Goal: Information Seeking & Learning: Learn about a topic

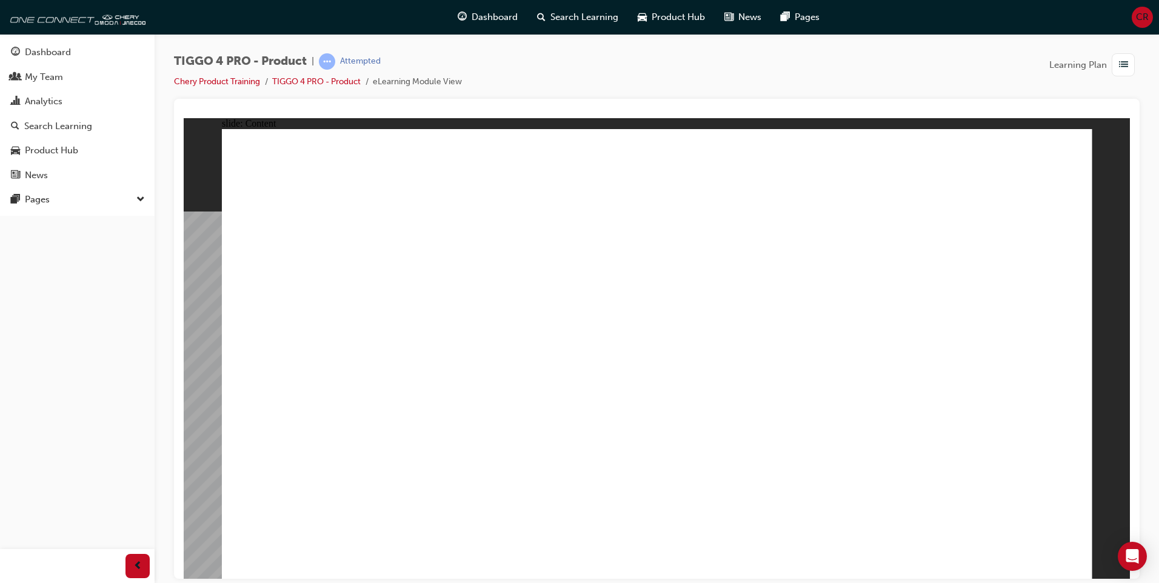
drag, startPoint x: 965, startPoint y: 169, endPoint x: 959, endPoint y: 178, distance: 10.4
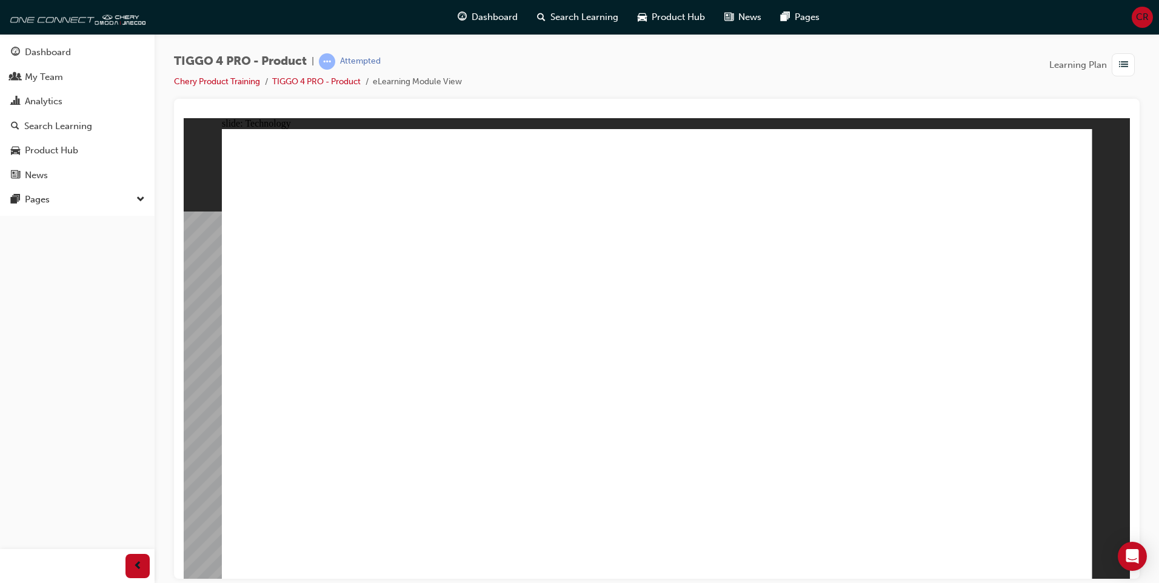
click at [1069, 561] on div "Rectangle 1 TIGGO 4 PRO TECHNOLOGY Line 1 Rectangle 1 MENU RESOURCES left-arrow…" at bounding box center [657, 359] width 871 height 461
drag, startPoint x: 885, startPoint y: 443, endPoint x: 832, endPoint y: 87, distance: 360.3
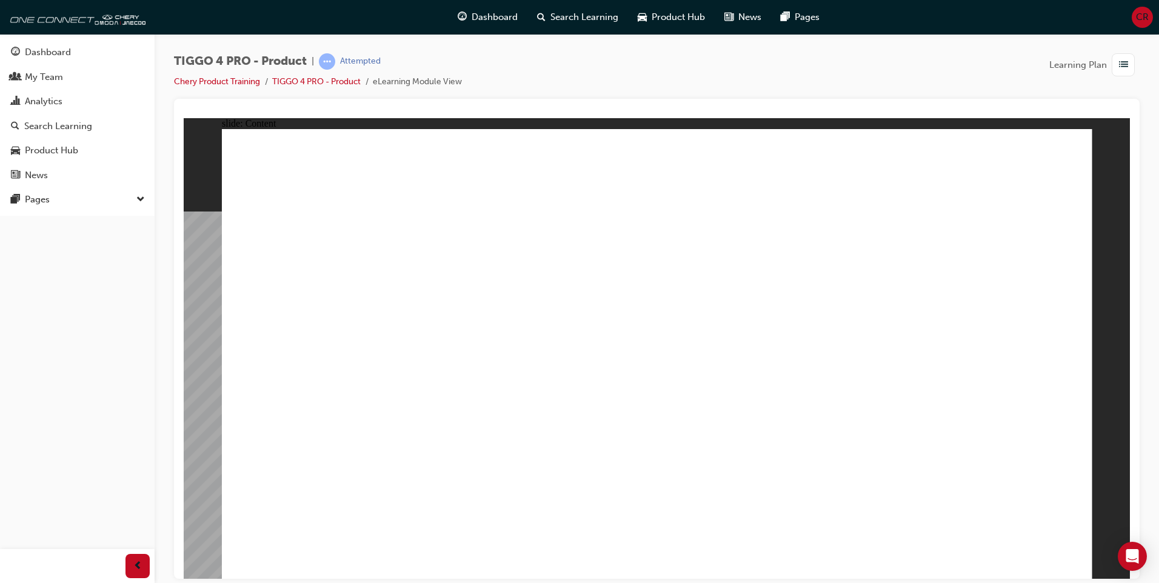
drag, startPoint x: 493, startPoint y: 495, endPoint x: 480, endPoint y: 488, distance: 14.9
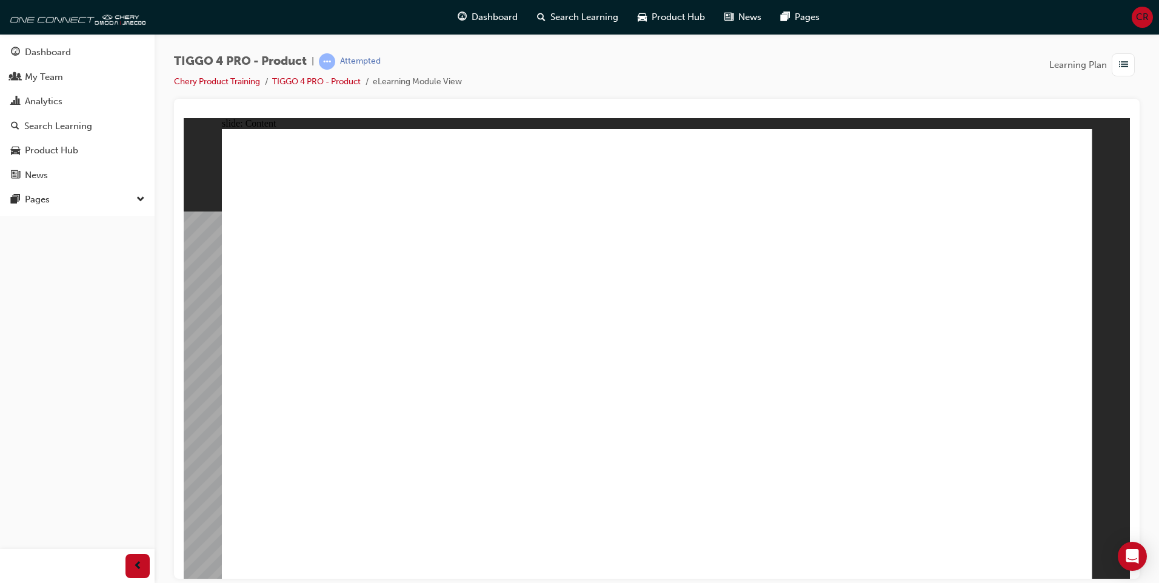
radio input "true"
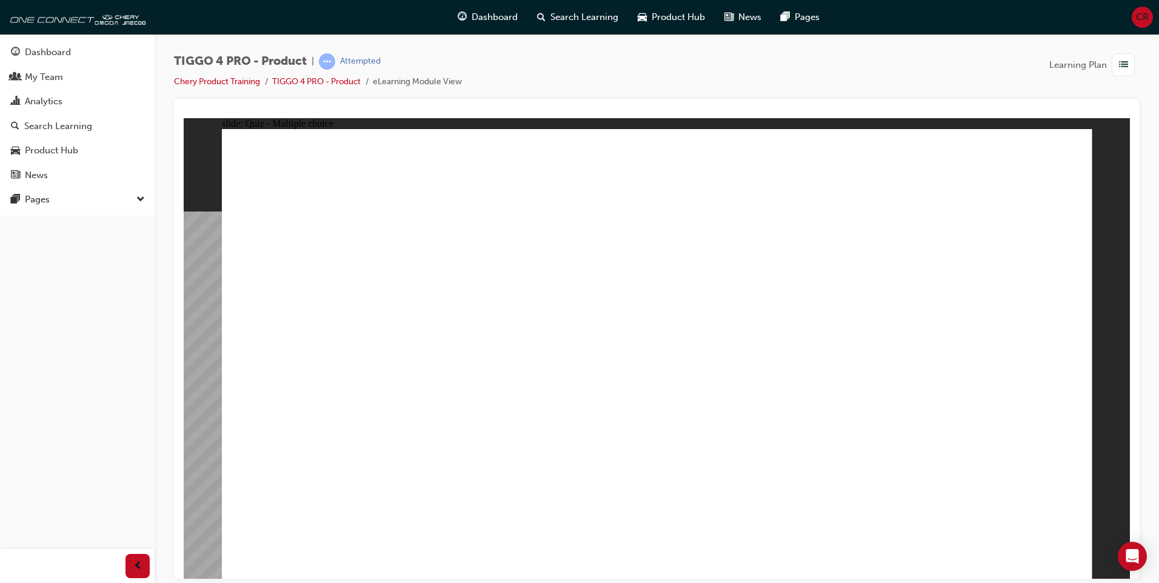
drag, startPoint x: 811, startPoint y: 290, endPoint x: 304, endPoint y: 467, distance: 536.5
drag, startPoint x: 300, startPoint y: 278, endPoint x: 643, endPoint y: 446, distance: 382.0
drag, startPoint x: 646, startPoint y: 286, endPoint x: 809, endPoint y: 467, distance: 243.8
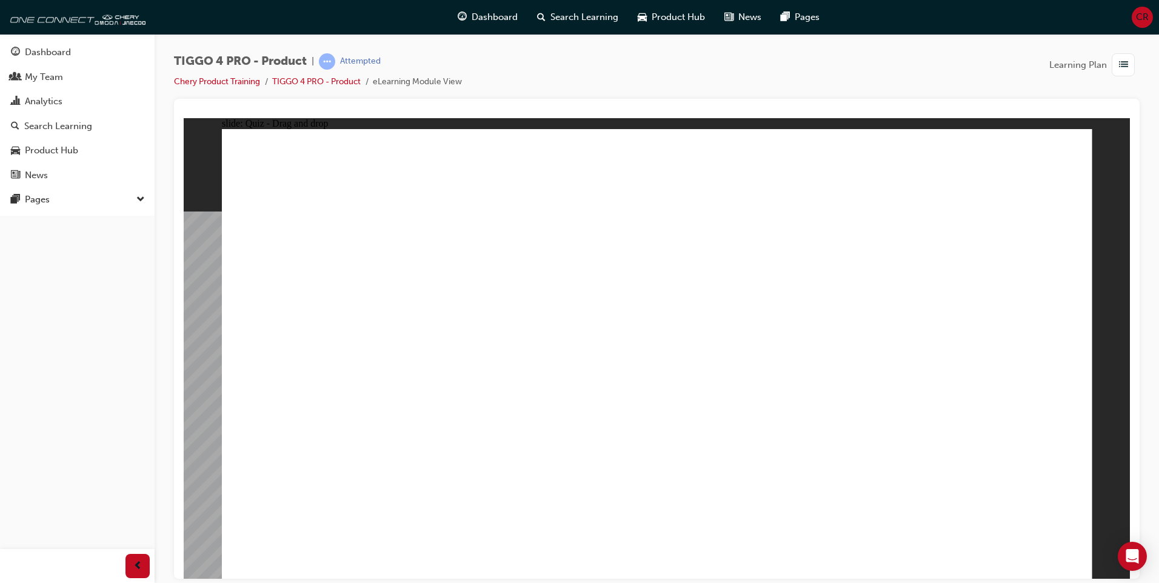
drag, startPoint x: 941, startPoint y: 279, endPoint x: 949, endPoint y: 446, distance: 166.9
drag, startPoint x: 492, startPoint y: 291, endPoint x: 502, endPoint y: 456, distance: 165.8
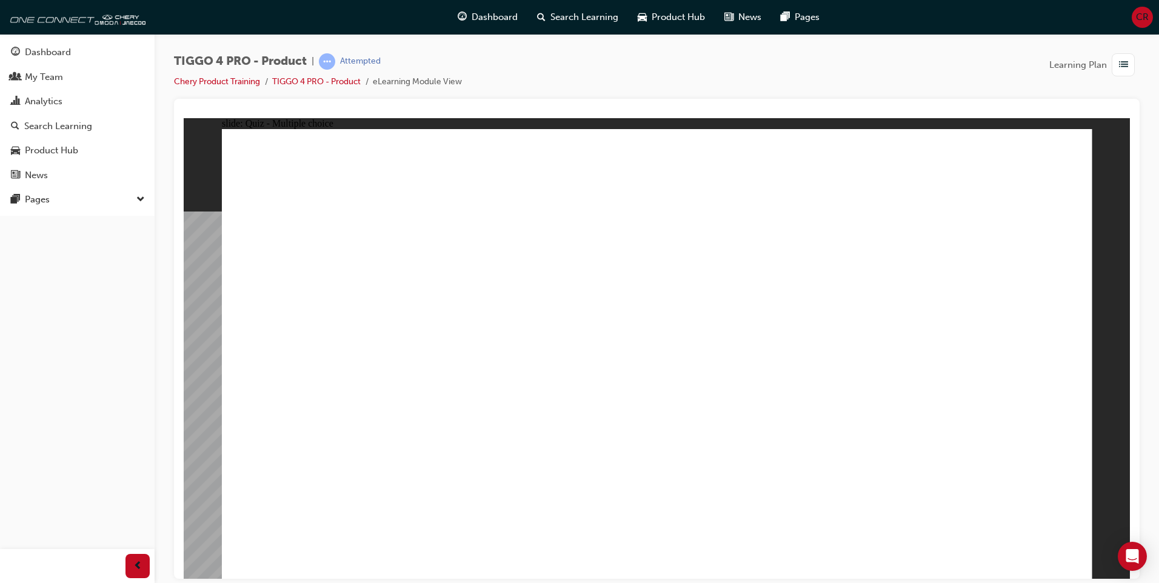
radio input "false"
radio input "true"
radio input "false"
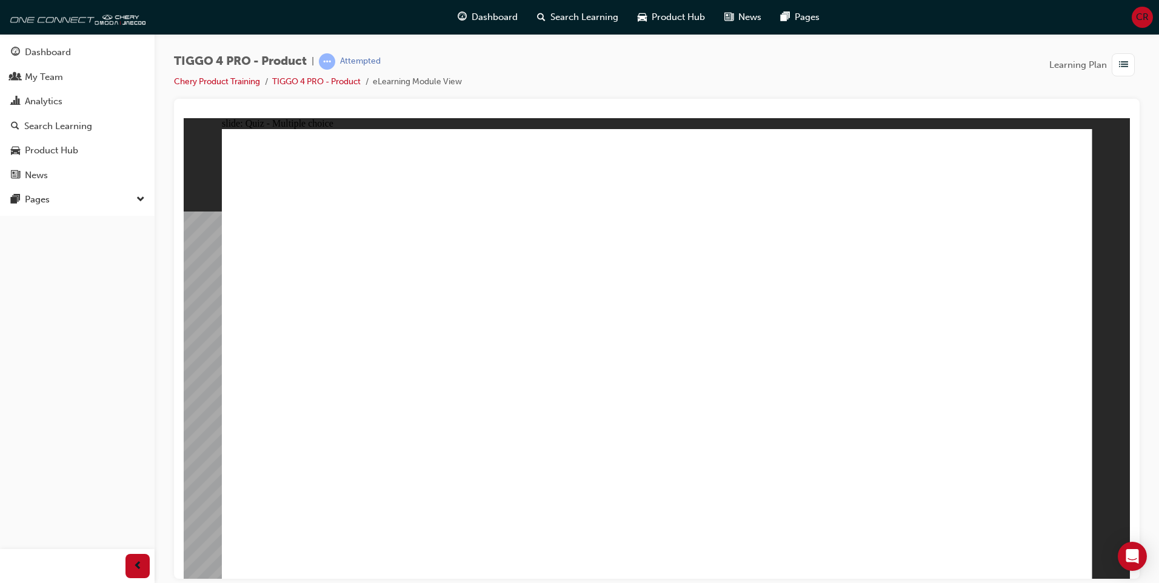
radio input "false"
radio input "true"
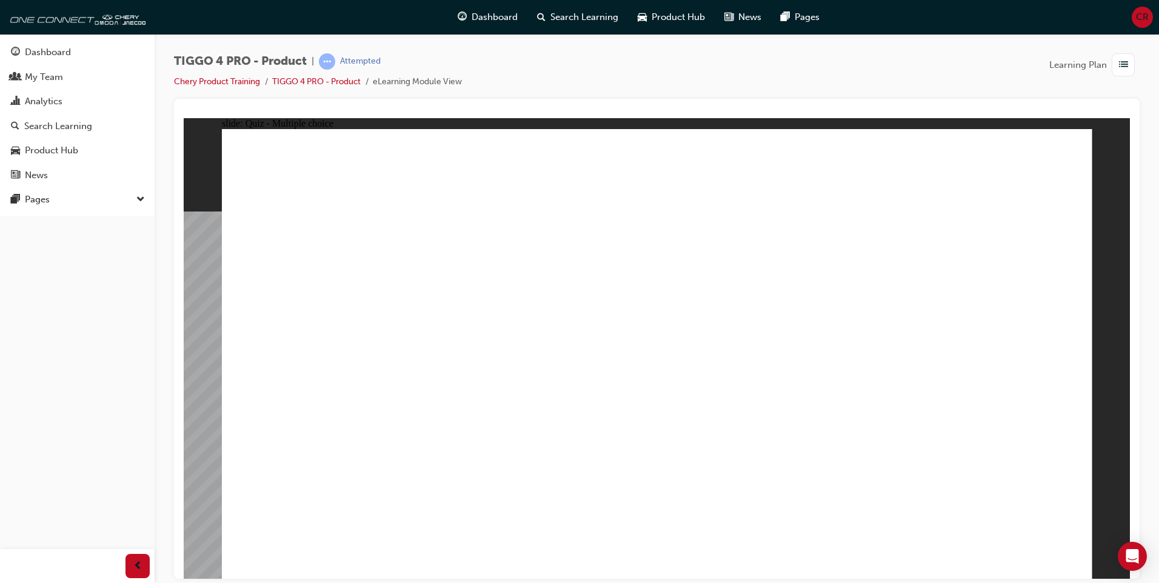
radio input "false"
radio input "true"
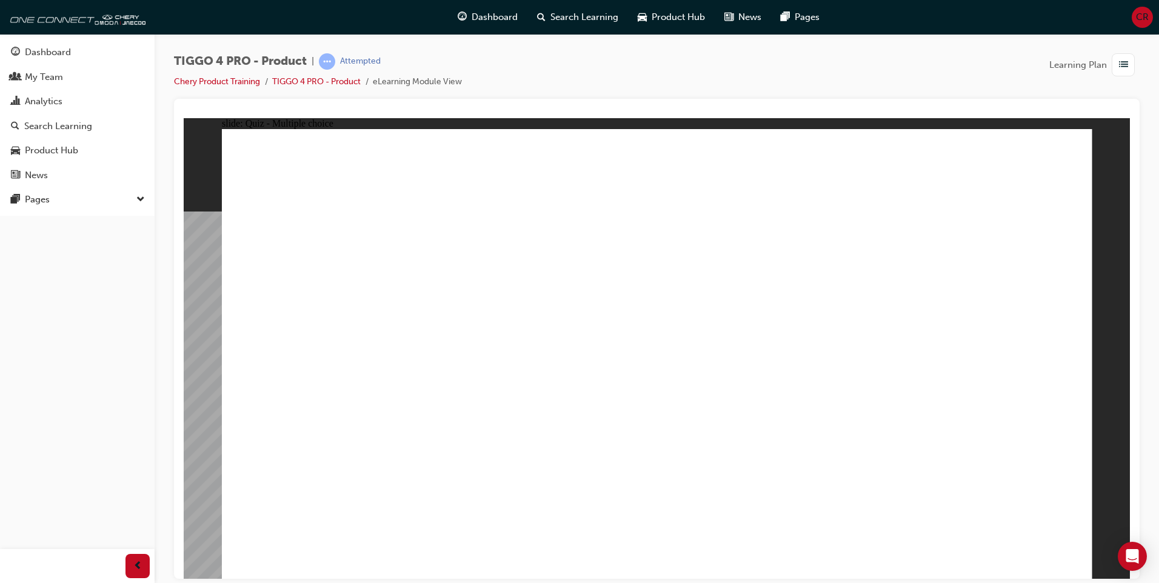
radio input "false"
radio input "true"
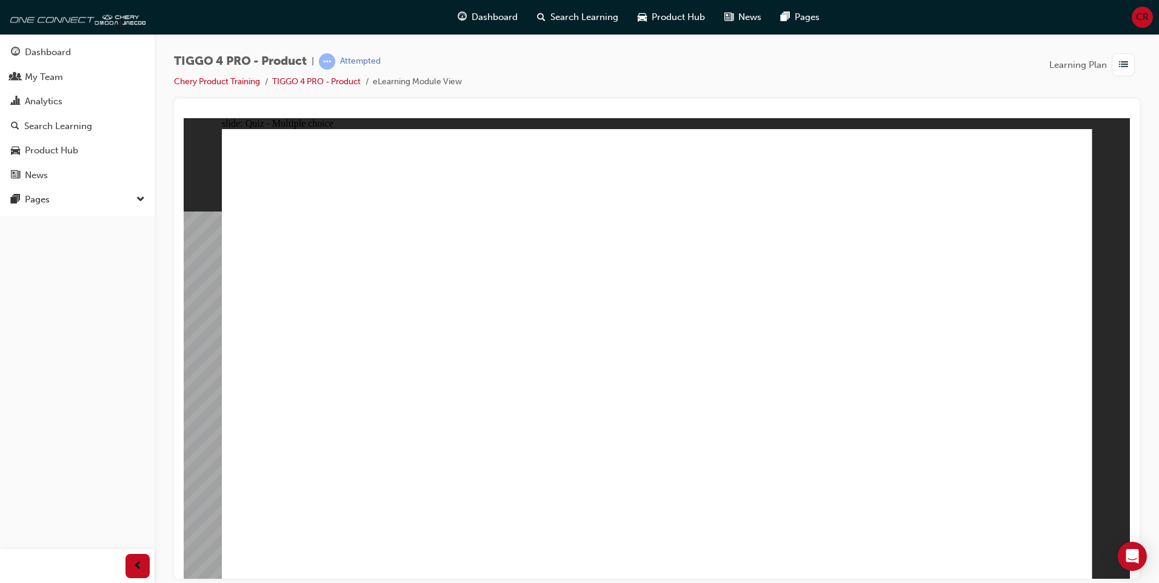
drag, startPoint x: 782, startPoint y: 193, endPoint x: 782, endPoint y: 201, distance: 8.5
radio input "false"
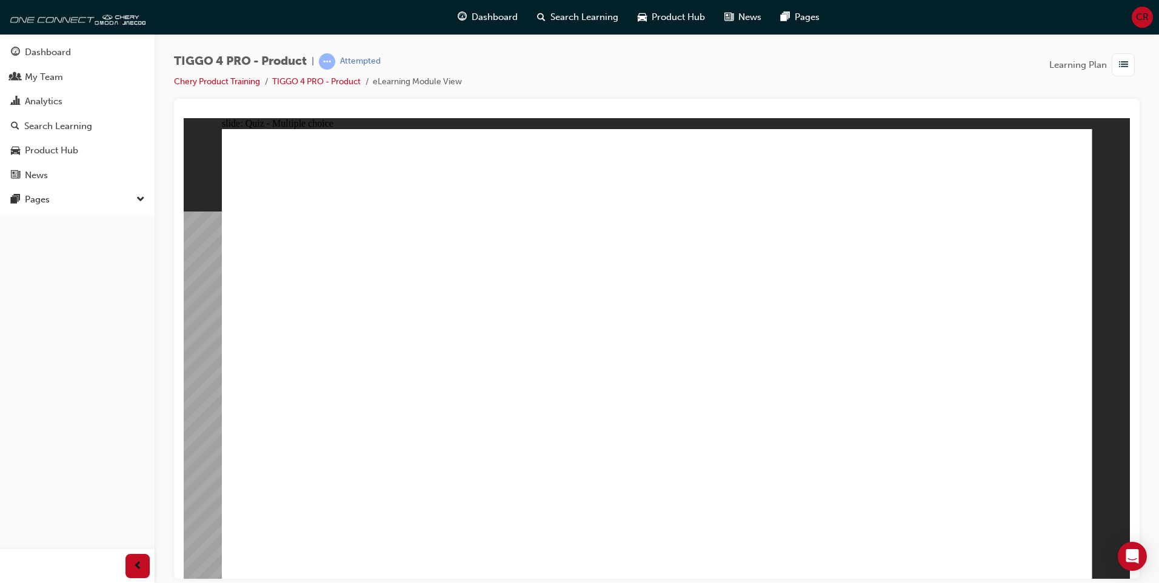
radio input "false"
radio input "true"
radio input "false"
radio input "true"
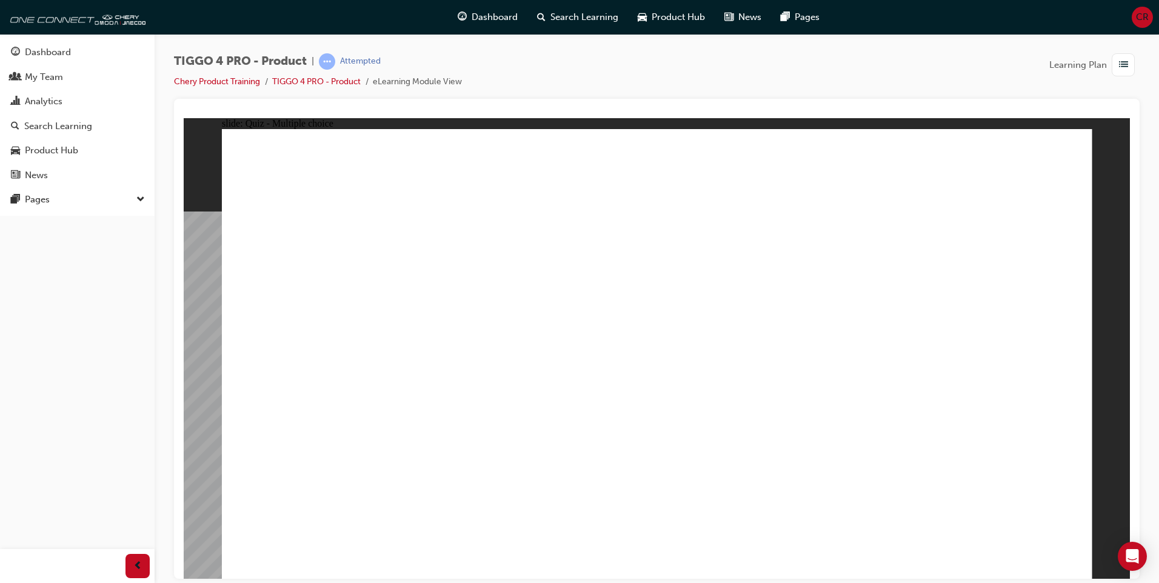
radio input "true"
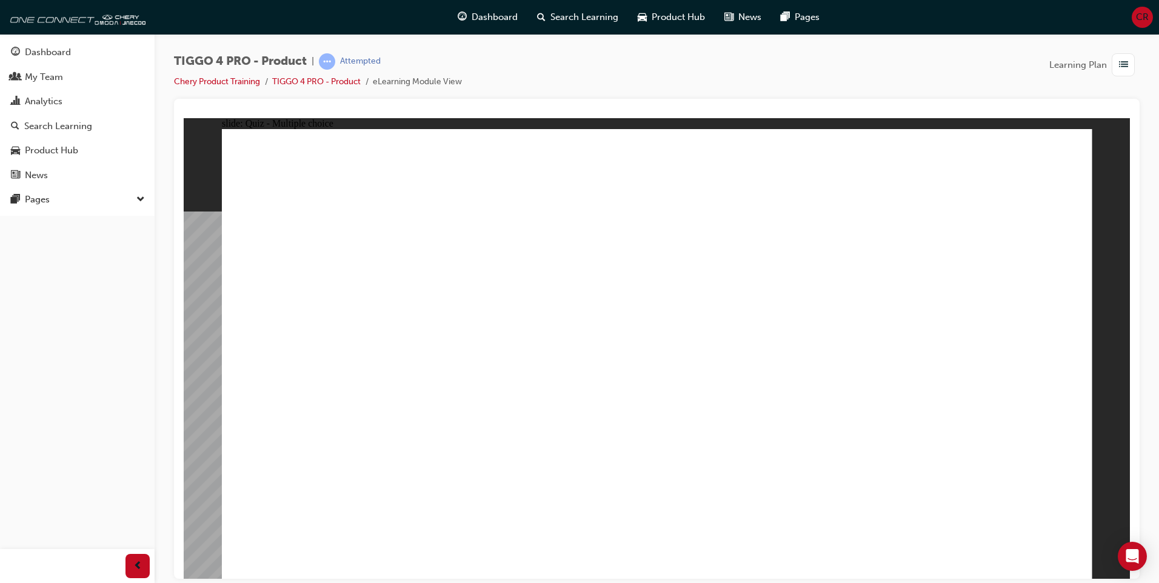
radio input "true"
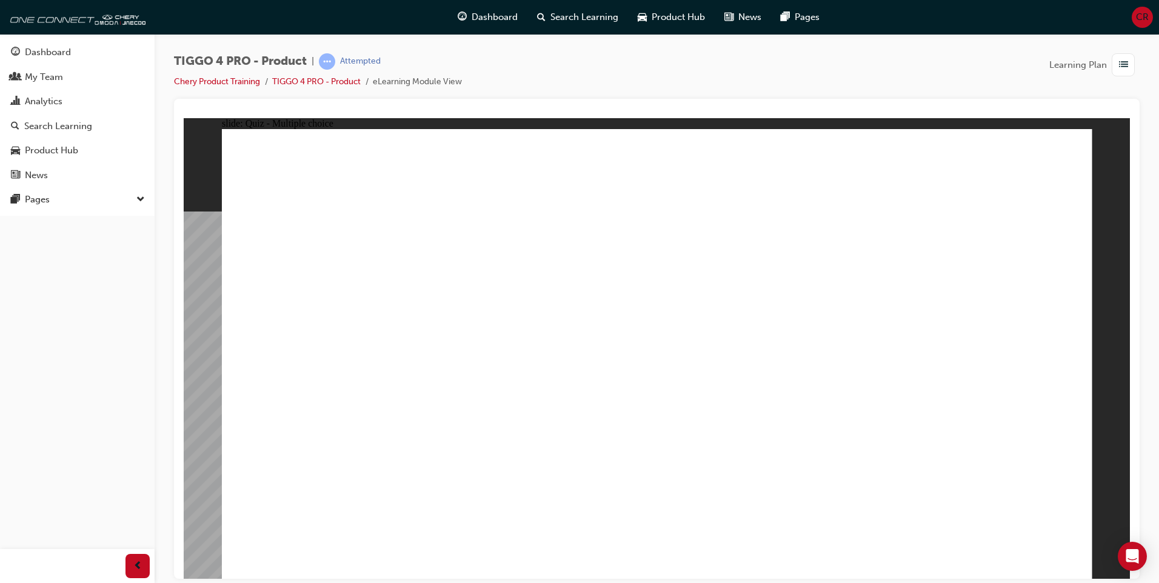
radio input "true"
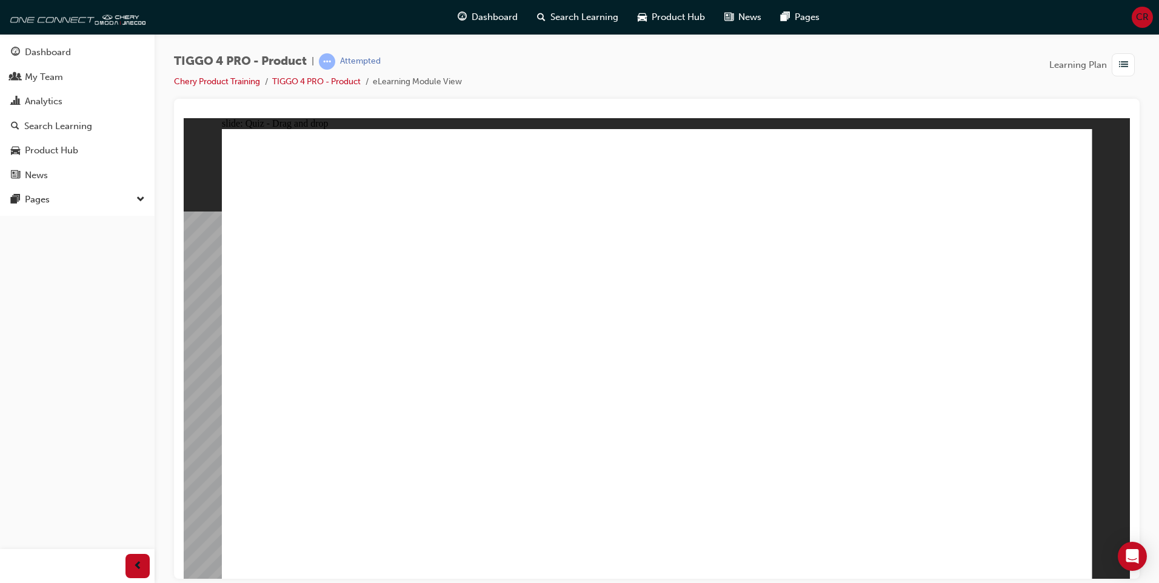
drag, startPoint x: 567, startPoint y: 313, endPoint x: 780, endPoint y: 242, distance: 223.9
drag, startPoint x: 315, startPoint y: 410, endPoint x: 724, endPoint y: 285, distance: 427.4
drag, startPoint x: 358, startPoint y: 369, endPoint x: 769, endPoint y: 325, distance: 413.4
drag, startPoint x: 409, startPoint y: 428, endPoint x: 754, endPoint y: 341, distance: 356.4
drag, startPoint x: 554, startPoint y: 345, endPoint x: 992, endPoint y: 243, distance: 450.0
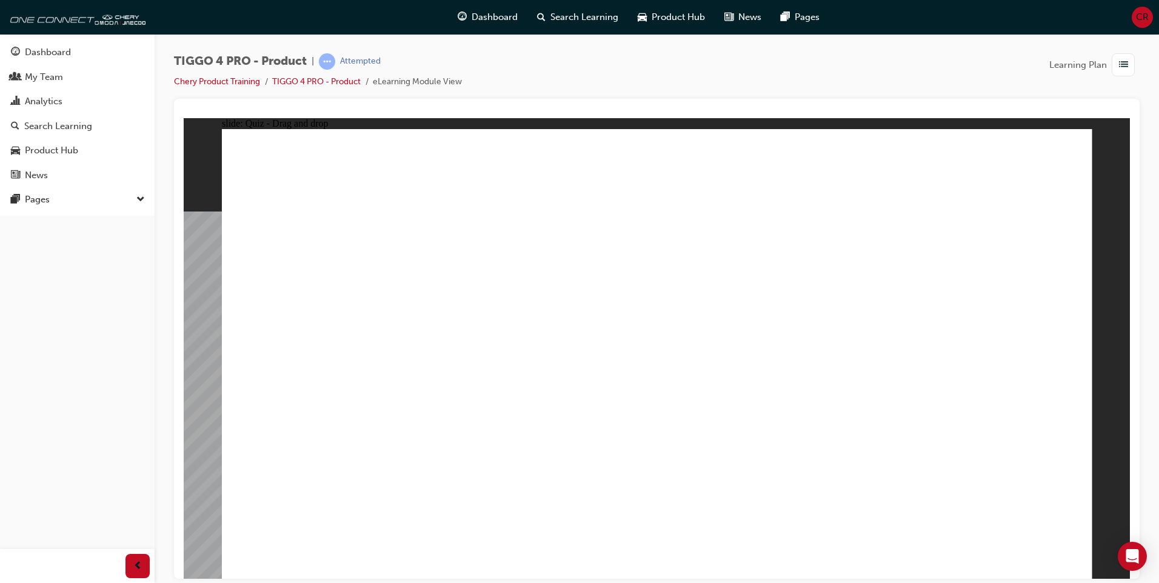
drag, startPoint x: 517, startPoint y: 393, endPoint x: 965, endPoint y: 277, distance: 462.3
drag, startPoint x: 293, startPoint y: 305, endPoint x: 909, endPoint y: 306, distance: 615.3
click at [138, 557] on div "button" at bounding box center [137, 566] width 24 height 24
